Goal: Check status: Check status

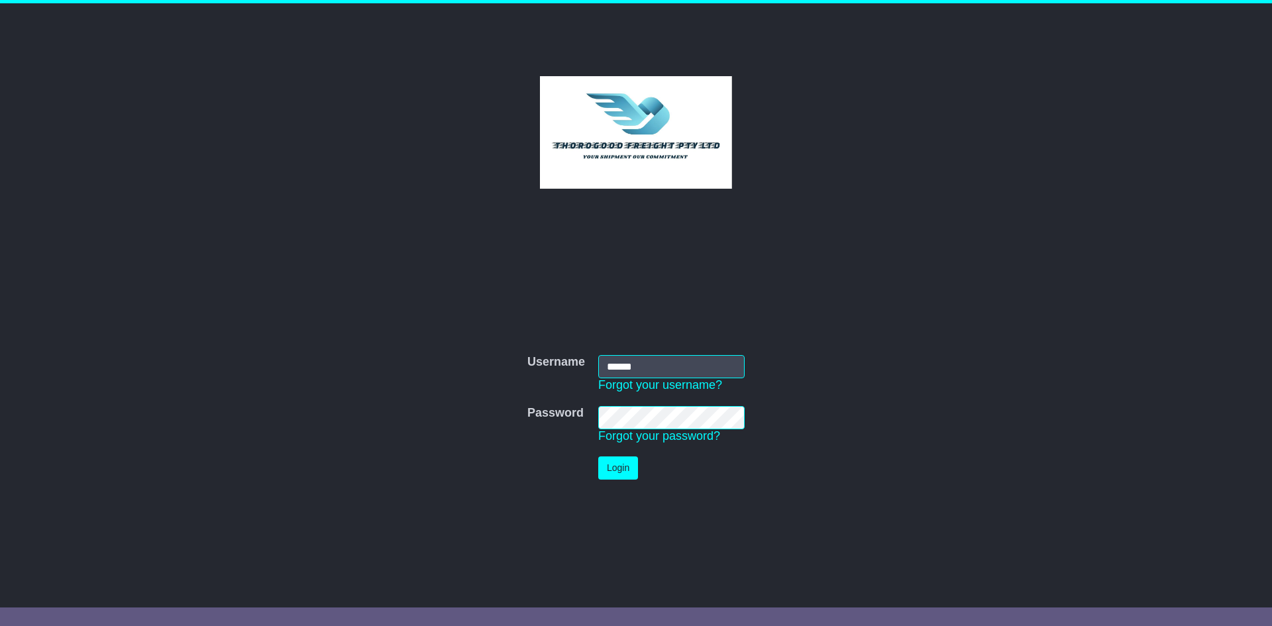
click at [647, 370] on input "******" at bounding box center [671, 366] width 146 height 23
type input "**********"
click at [633, 462] on button "Login" at bounding box center [618, 467] width 40 height 23
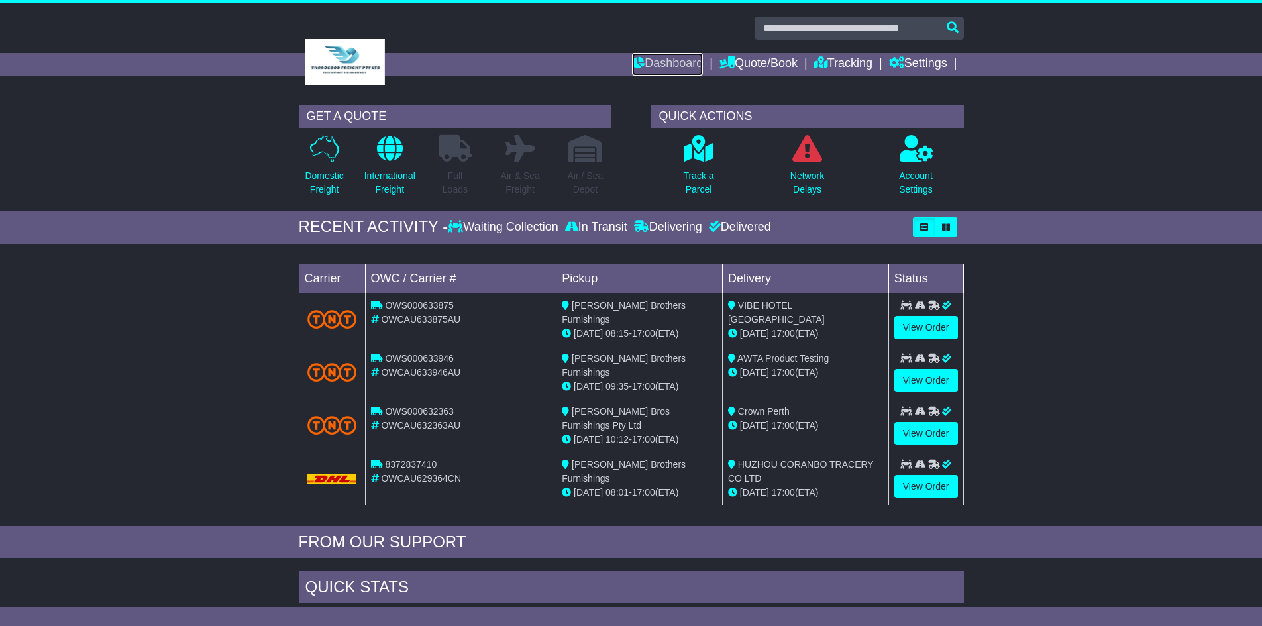
click at [665, 58] on link "Dashboard" at bounding box center [667, 64] width 71 height 23
click at [835, 68] on link "Tracking" at bounding box center [843, 64] width 58 height 23
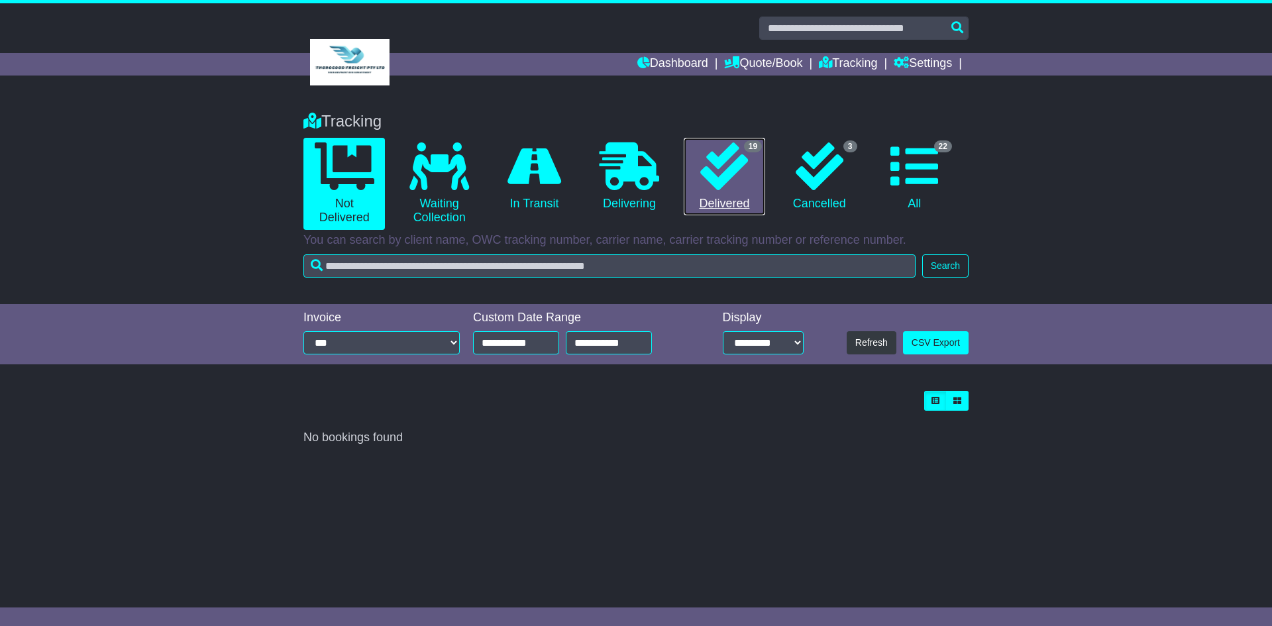
click at [735, 181] on icon at bounding box center [724, 166] width 48 height 48
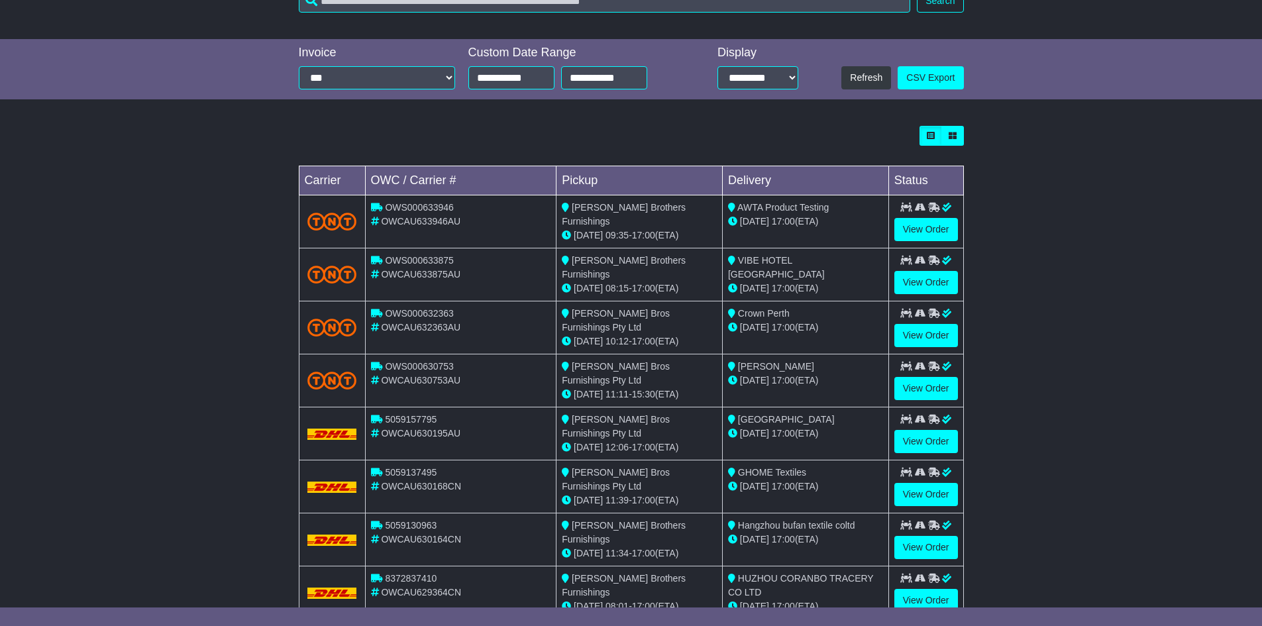
scroll to position [331, 0]
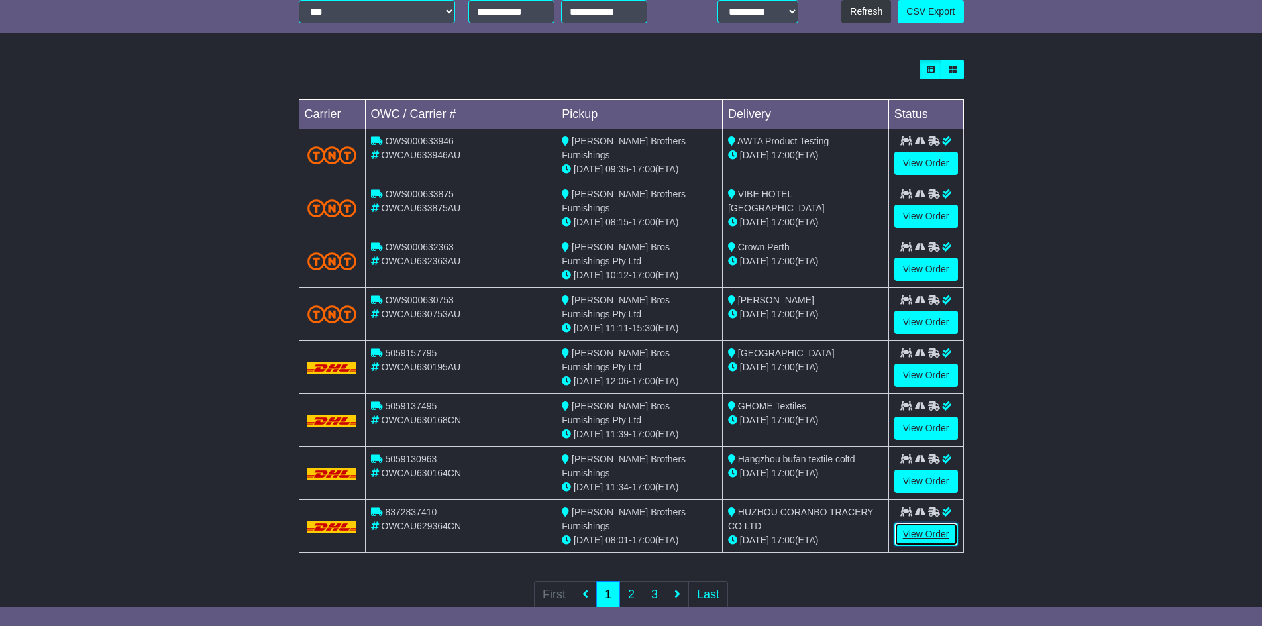
click at [927, 525] on link "View Order" at bounding box center [926, 534] width 64 height 23
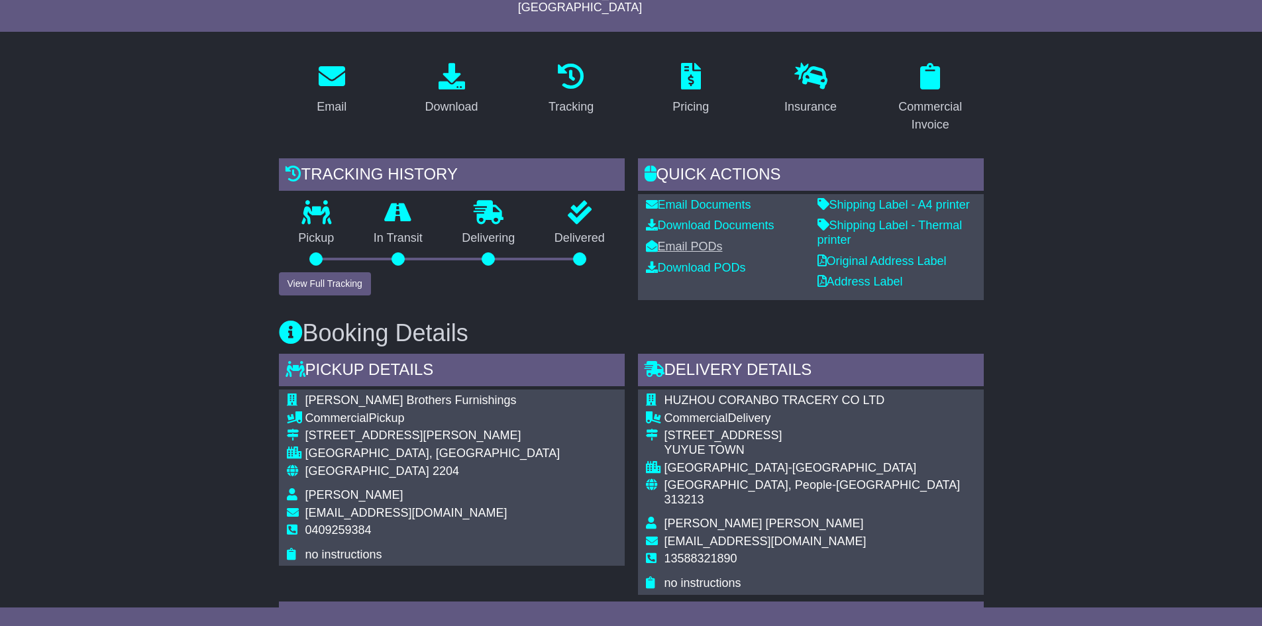
scroll to position [199, 0]
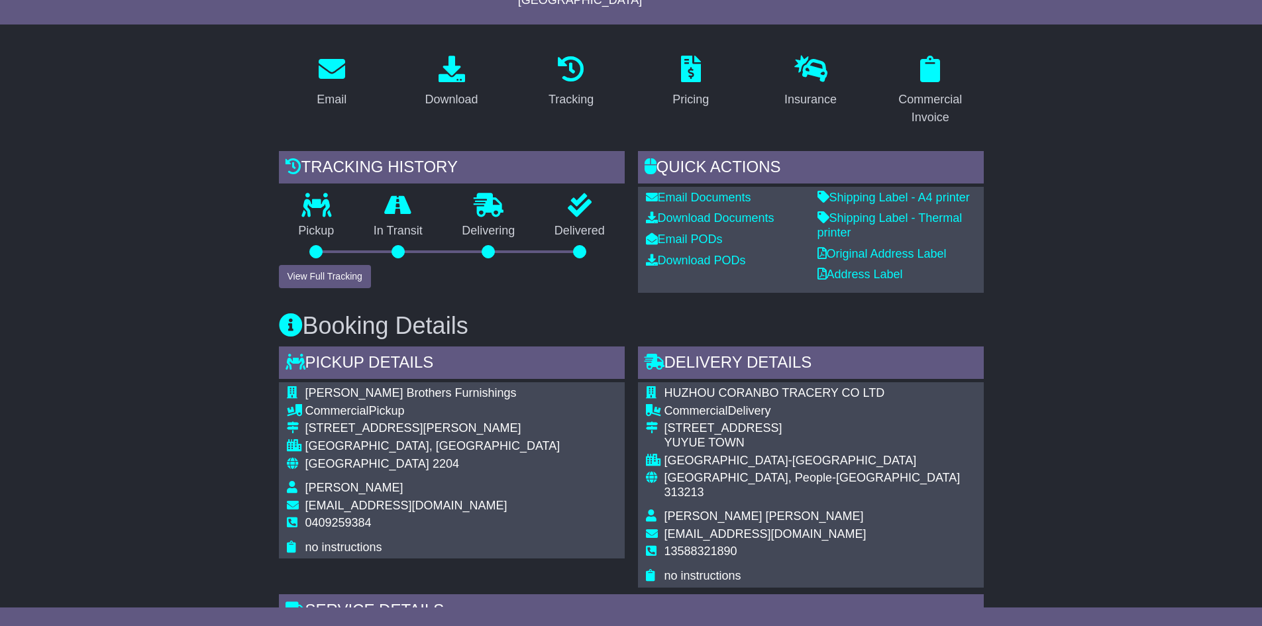
drag, startPoint x: 814, startPoint y: 378, endPoint x: 666, endPoint y: 380, distance: 147.7
click at [666, 382] on div "HUZHOU CORANBO TRACERY CO LTD Commercial Delivery [STREET_ADDRESS] [GEOGRAPHIC_…" at bounding box center [811, 484] width 346 height 205
copy table
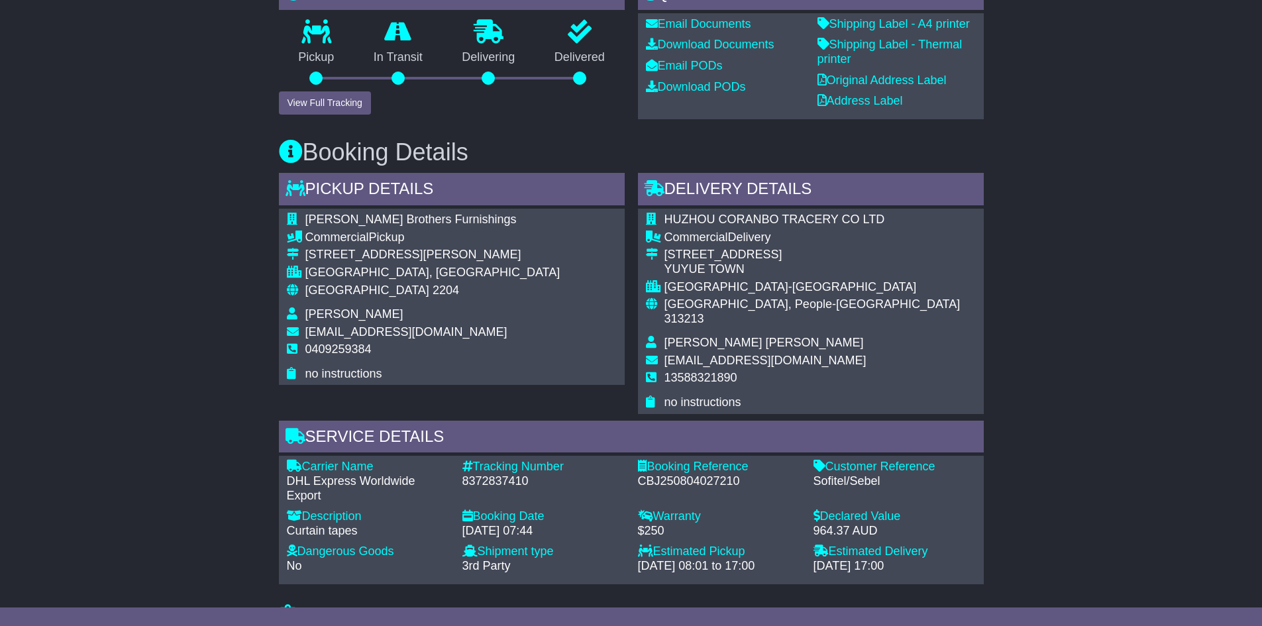
scroll to position [397, 0]
